Goal: Navigation & Orientation: Go to known website

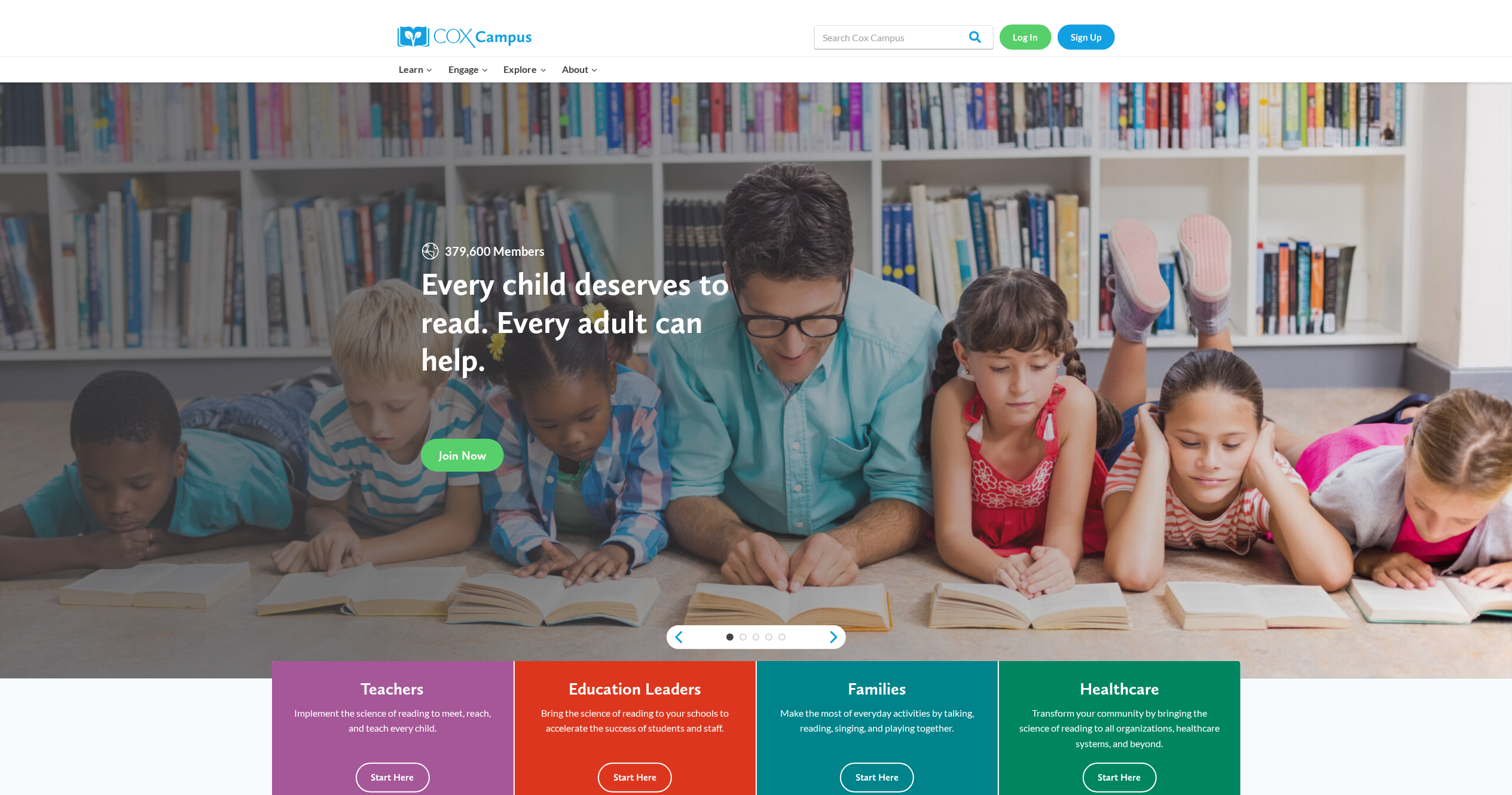
click at [1016, 28] on link "Log In" at bounding box center [1025, 36] width 52 height 24
click at [1024, 43] on link "Log In" at bounding box center [1025, 36] width 52 height 24
